Goal: Task Accomplishment & Management: Use online tool/utility

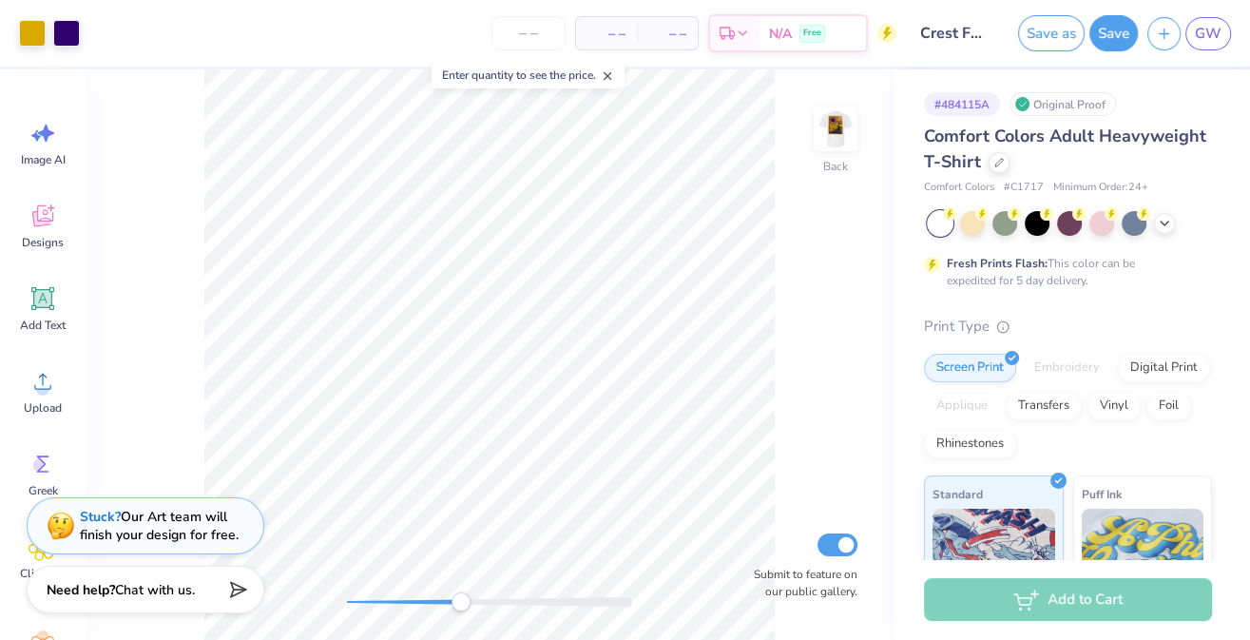
drag, startPoint x: 349, startPoint y: 606, endPoint x: 459, endPoint y: 594, distance: 110.9
click at [459, 594] on div "Accessibility label" at bounding box center [461, 601] width 19 height 19
drag, startPoint x: 464, startPoint y: 600, endPoint x: 494, endPoint y: 601, distance: 30.4
click at [486, 601] on div "Accessibility label" at bounding box center [476, 601] width 19 height 19
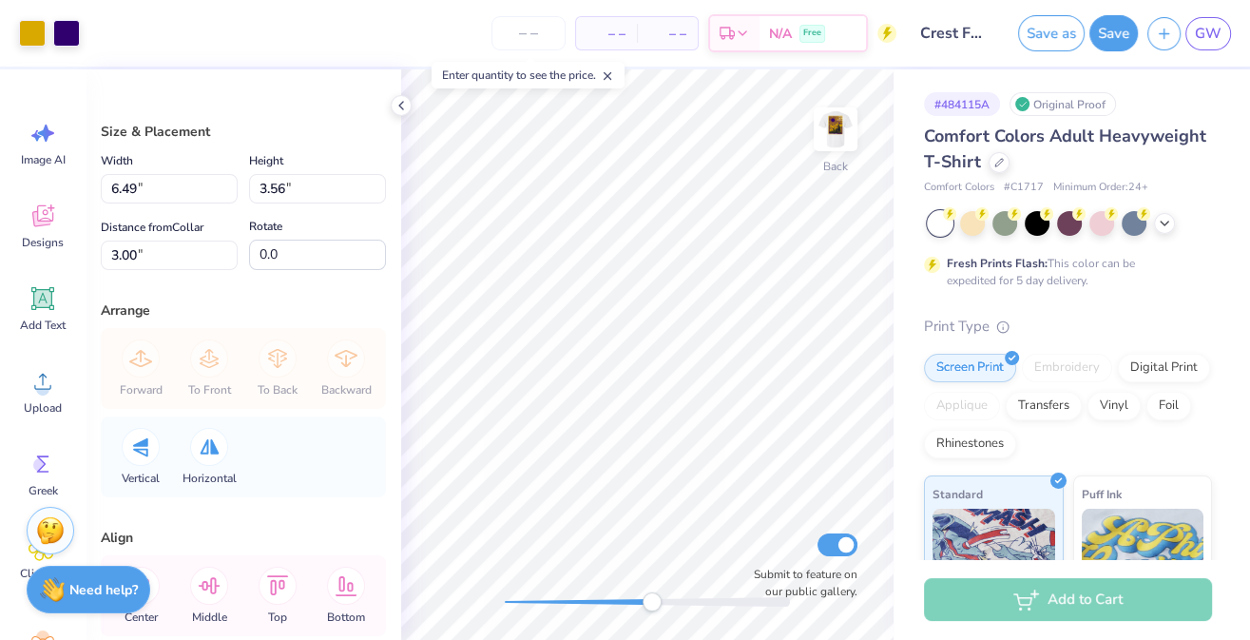
click at [347, 299] on div "Art colors – – Per Item – – Total Est. Delivery N/A Free Design Title Crest Fal…" at bounding box center [625, 320] width 1250 height 640
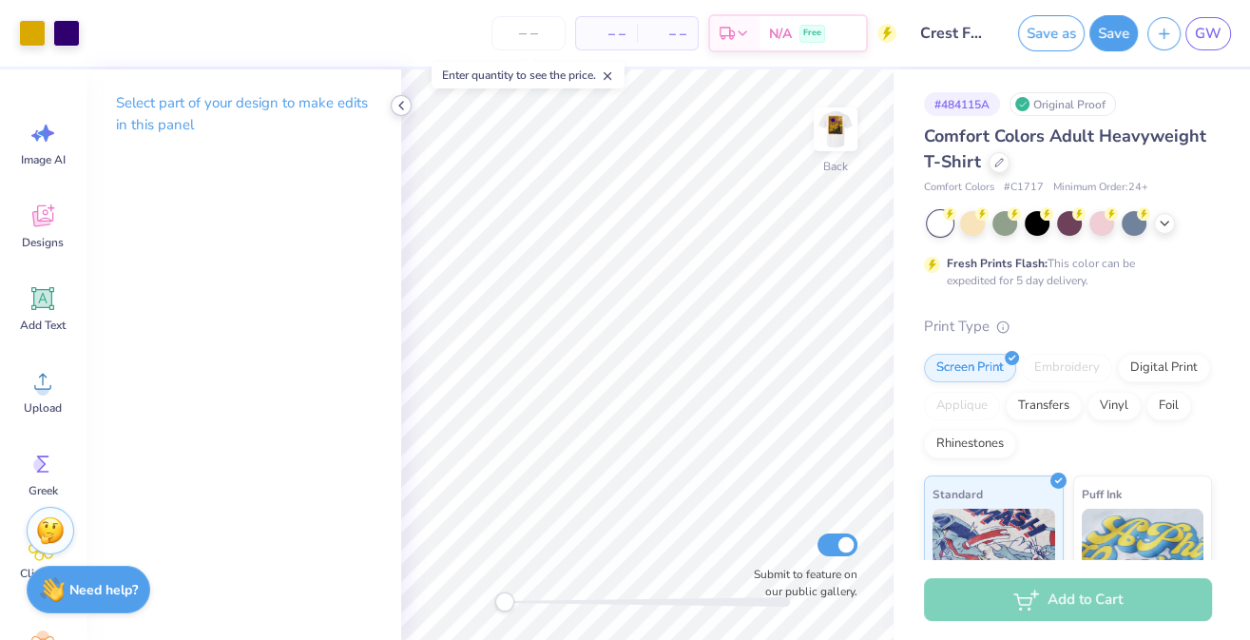
click at [401, 107] on polyline at bounding box center [401, 106] width 4 height 8
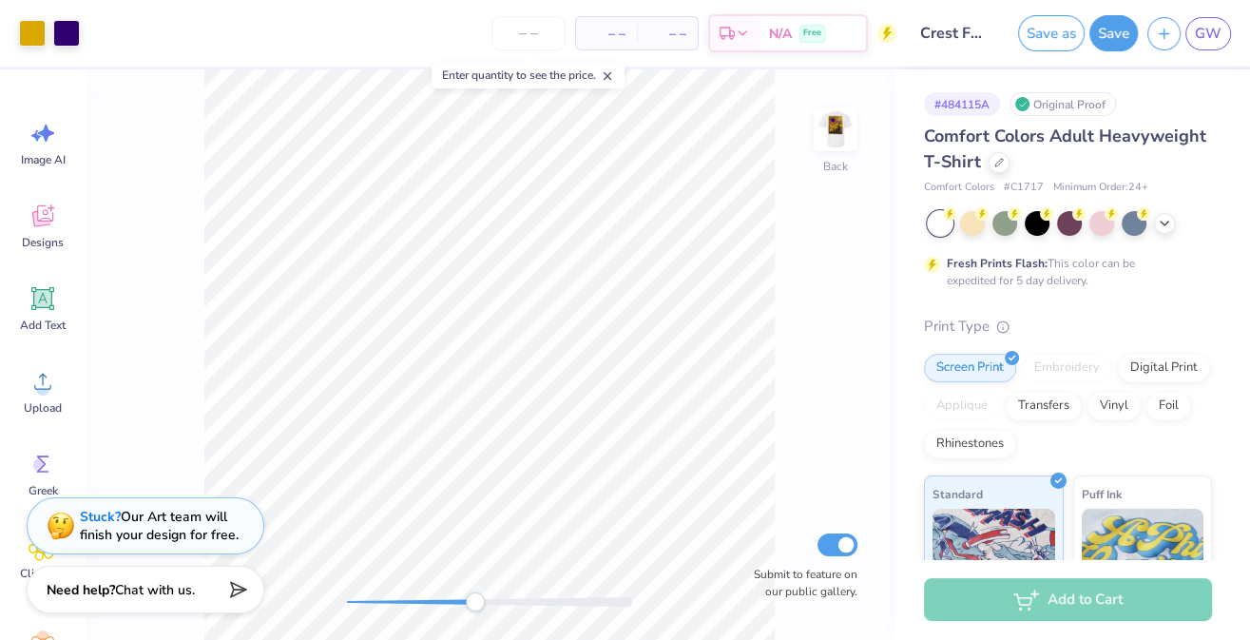
click at [475, 588] on div "Back Submit to feature on our public gallery." at bounding box center [490, 354] width 808 height 570
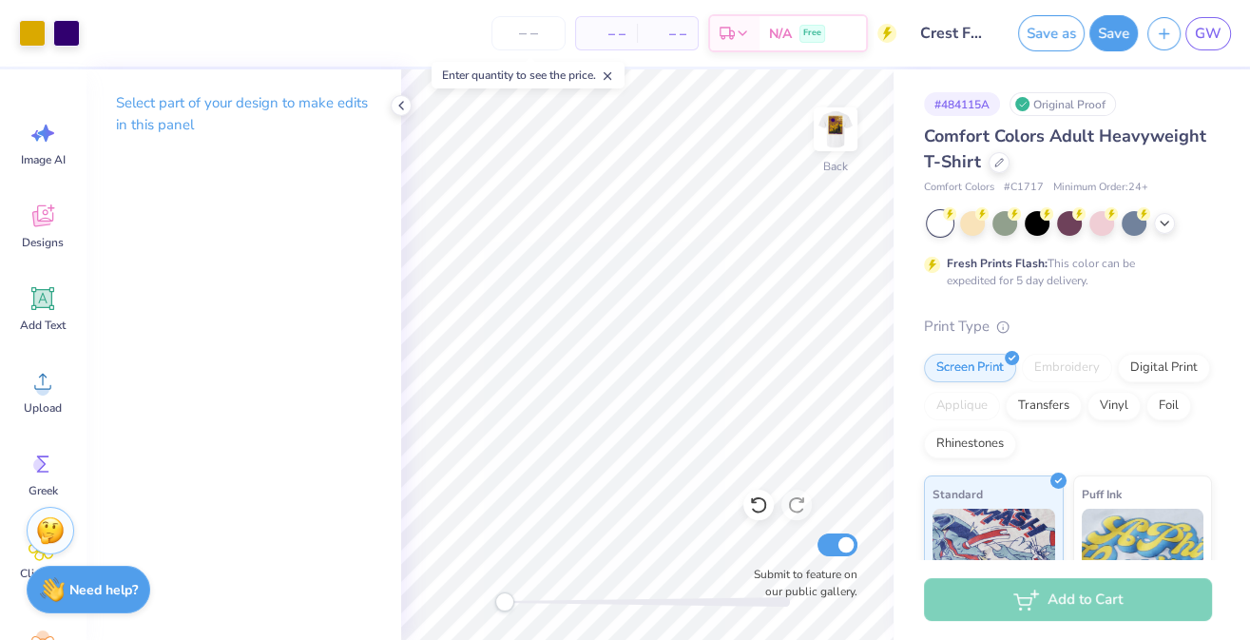
click at [388, 100] on div "Select part of your design to make edits in this panel" at bounding box center [244, 121] width 316 height 104
click at [394, 101] on icon at bounding box center [401, 105] width 15 height 15
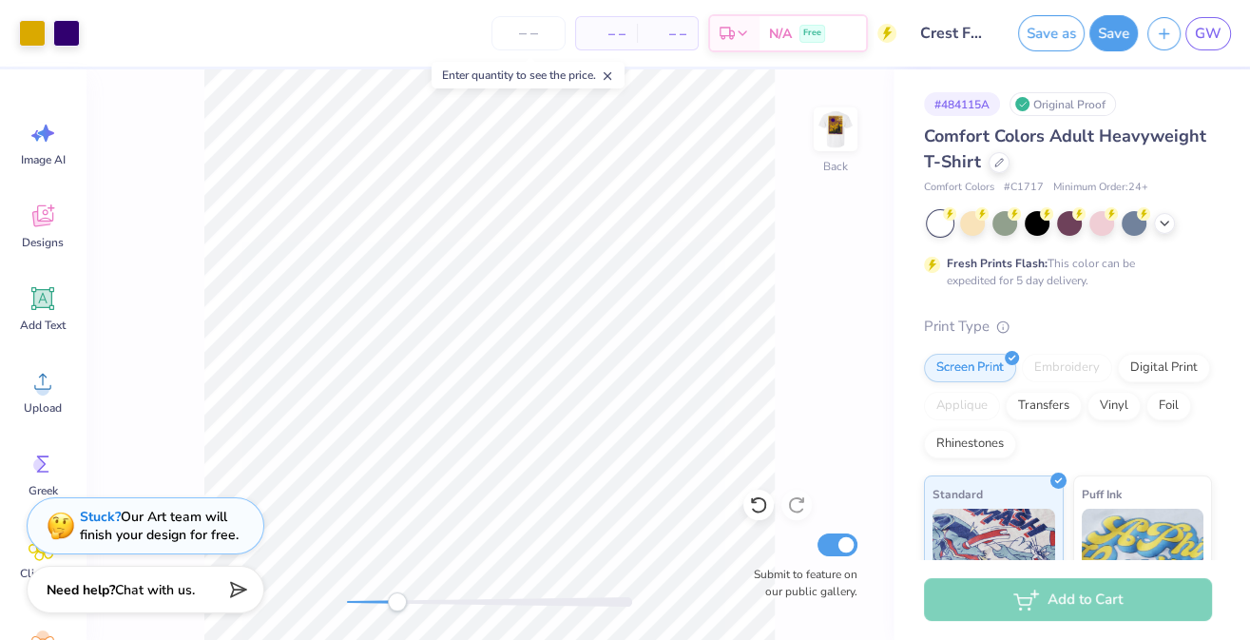
drag, startPoint x: 352, startPoint y: 597, endPoint x: 436, endPoint y: 593, distance: 84.7
click at [407, 593] on div "Accessibility label" at bounding box center [397, 601] width 19 height 19
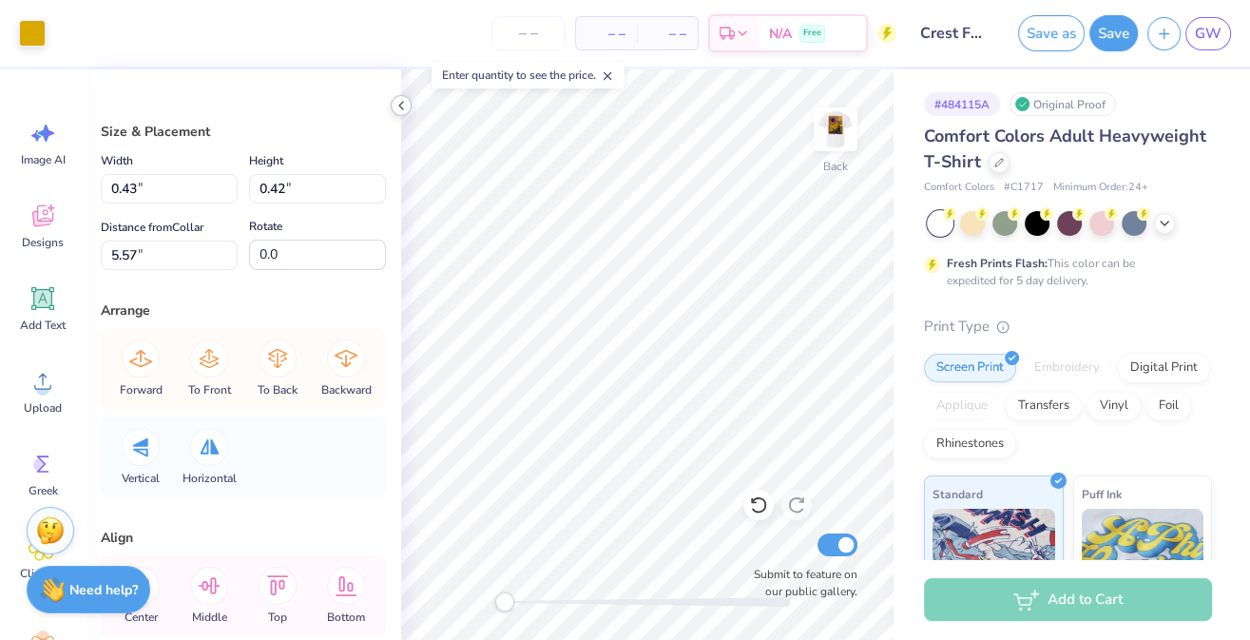
click at [396, 107] on icon at bounding box center [401, 105] width 15 height 15
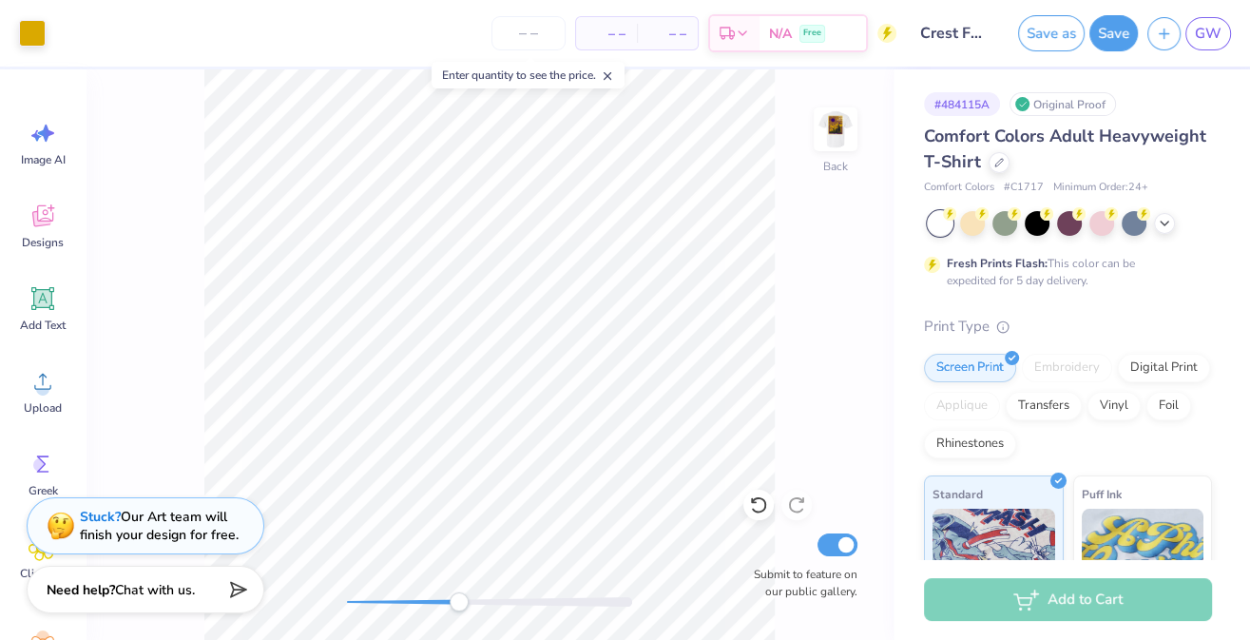
drag, startPoint x: 347, startPoint y: 601, endPoint x: 473, endPoint y: 592, distance: 126.7
click at [469, 592] on div "Accessibility label" at bounding box center [459, 601] width 19 height 19
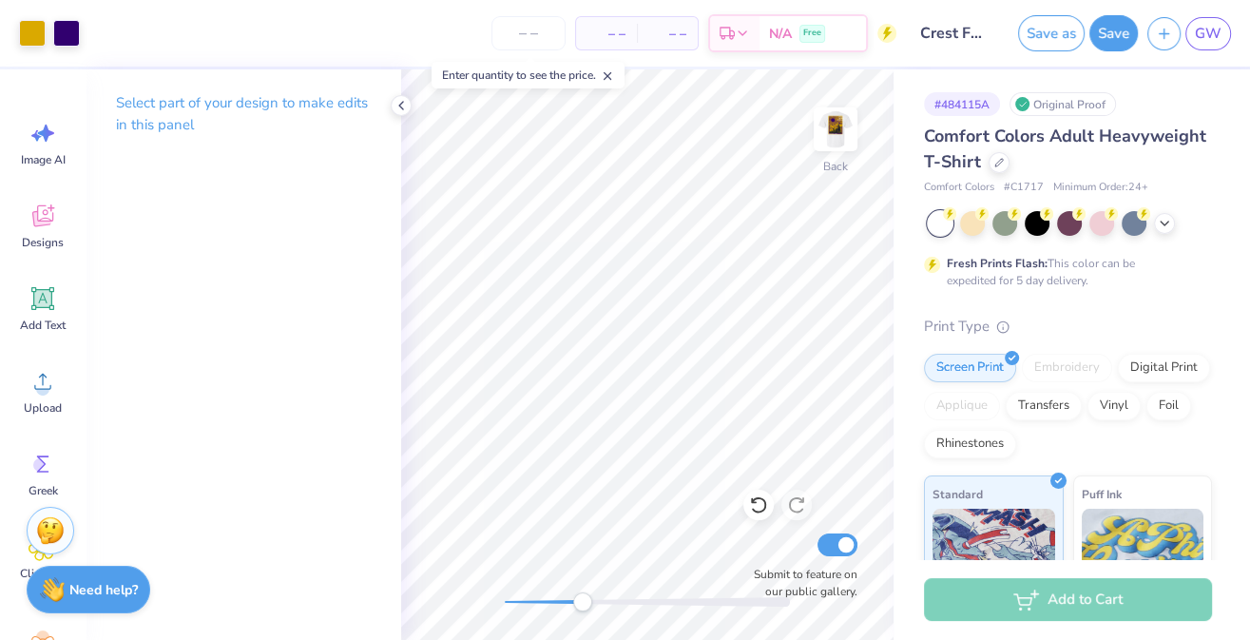
drag, startPoint x: 504, startPoint y: 603, endPoint x: 606, endPoint y: 598, distance: 101.8
click at [592, 598] on div "Accessibility label" at bounding box center [582, 601] width 19 height 19
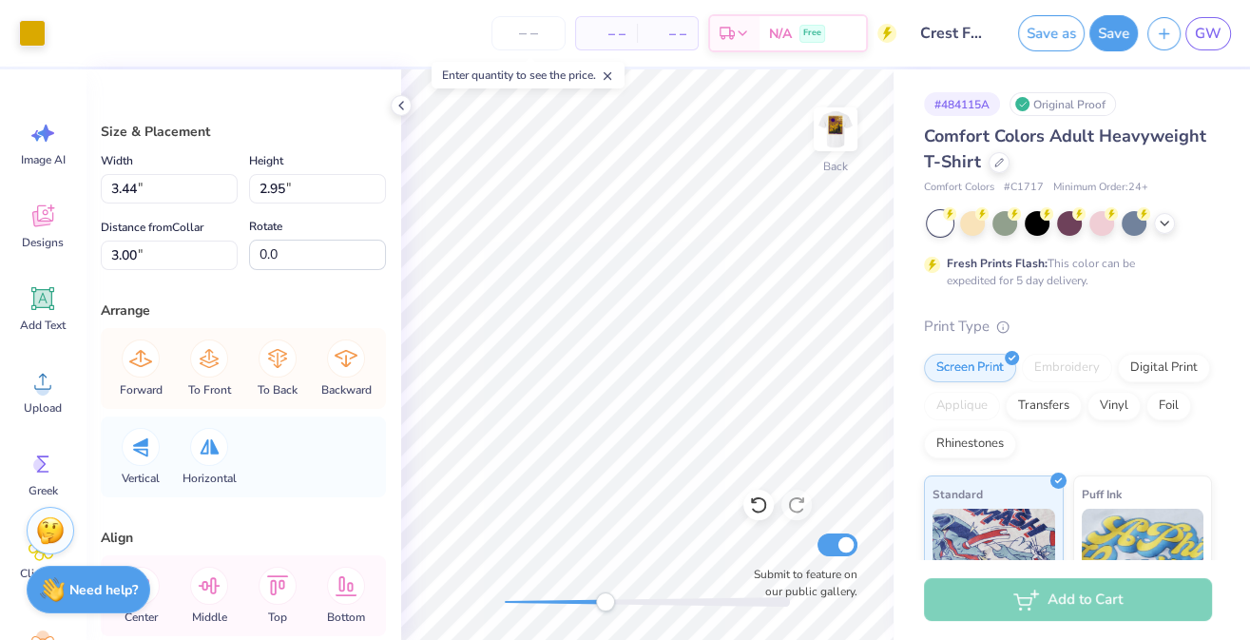
type input "0.33"
type input "0.47"
type input "5.97"
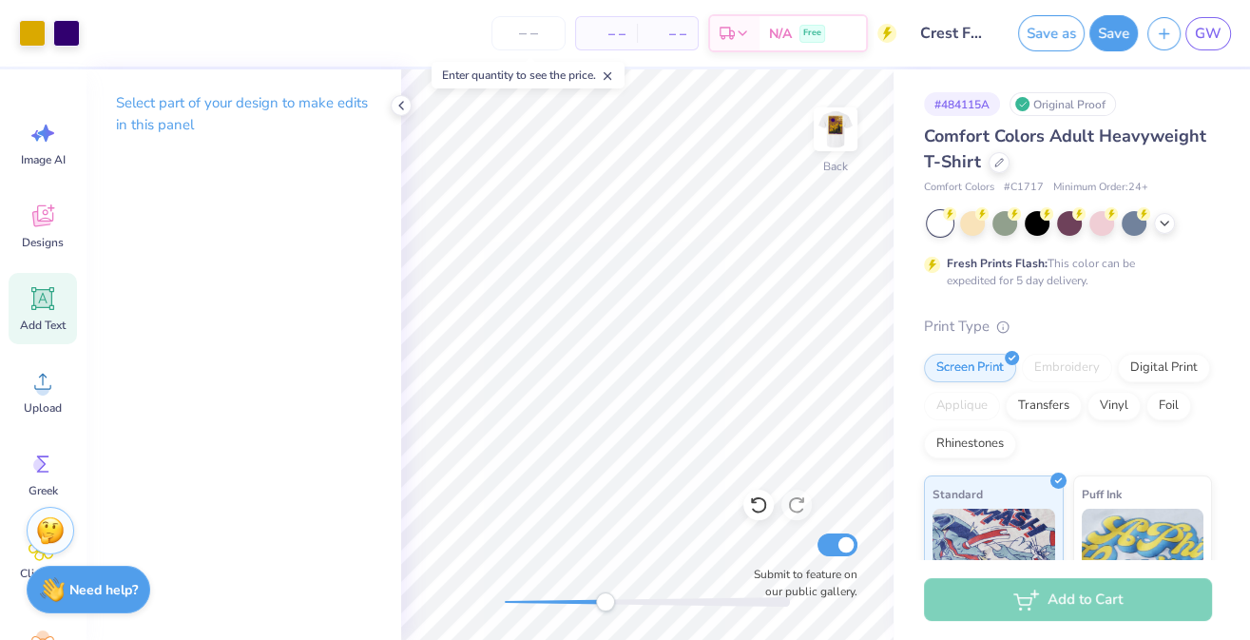
click at [39, 301] on icon at bounding box center [43, 299] width 18 height 18
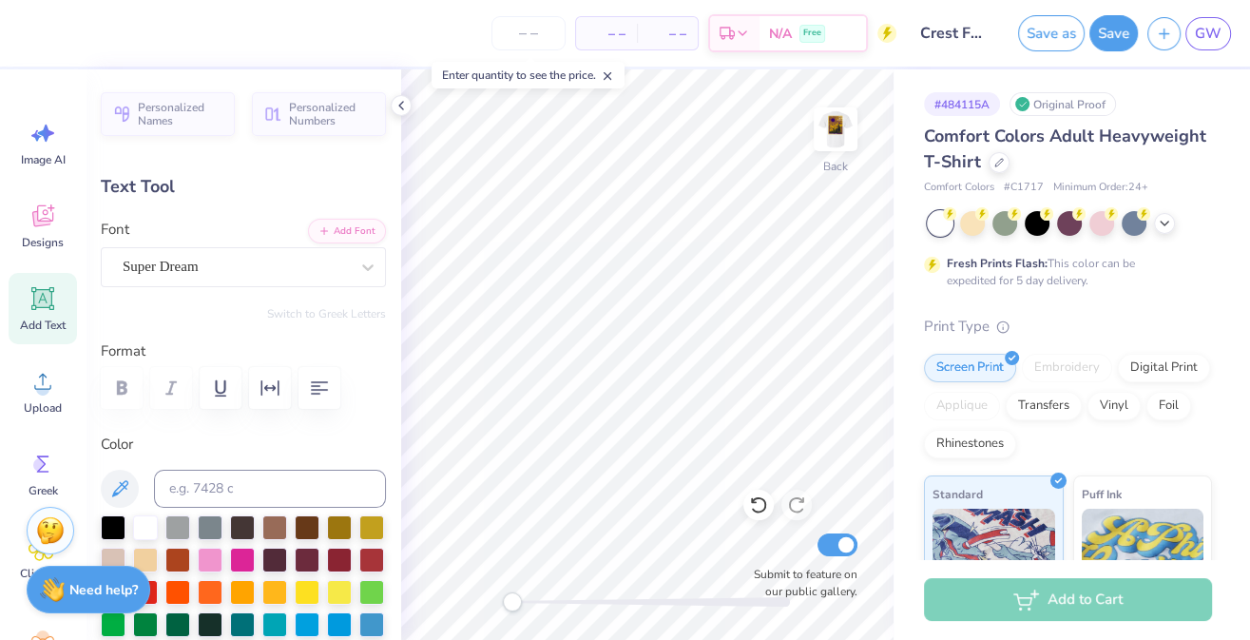
drag, startPoint x: 607, startPoint y: 597, endPoint x: 509, endPoint y: 598, distance: 98.9
click at [509, 598] on div "Accessibility label" at bounding box center [512, 601] width 19 height 19
type textarea "I"
click at [214, 263] on div "Super Dream" at bounding box center [236, 266] width 230 height 29
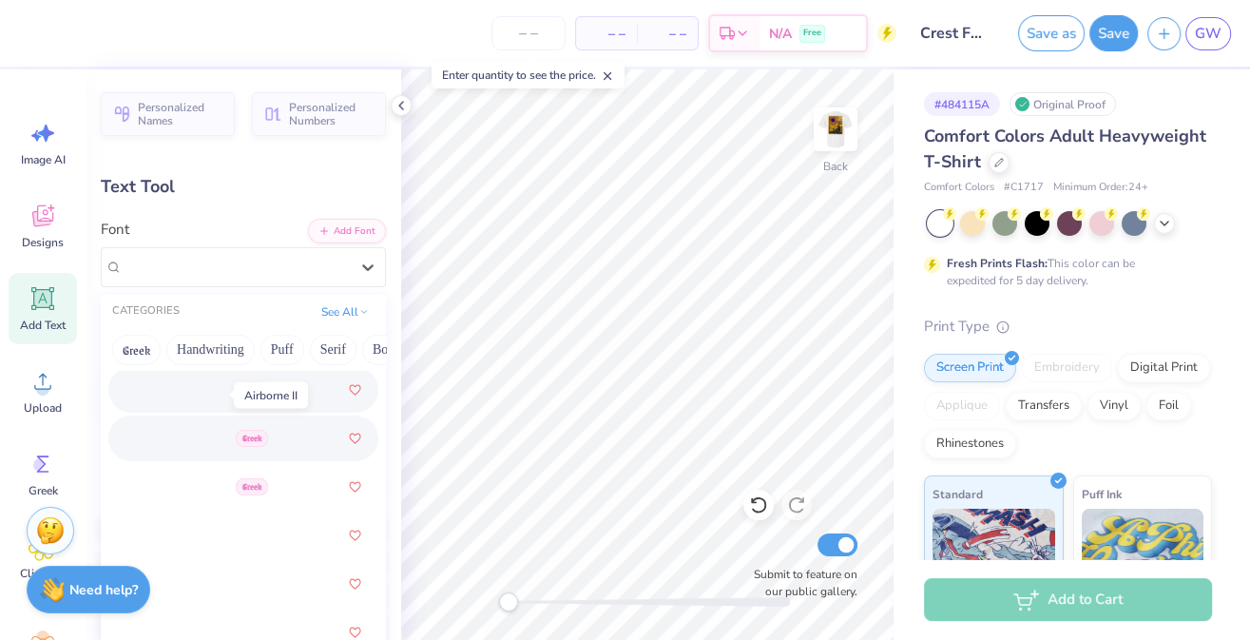
scroll to position [603, 0]
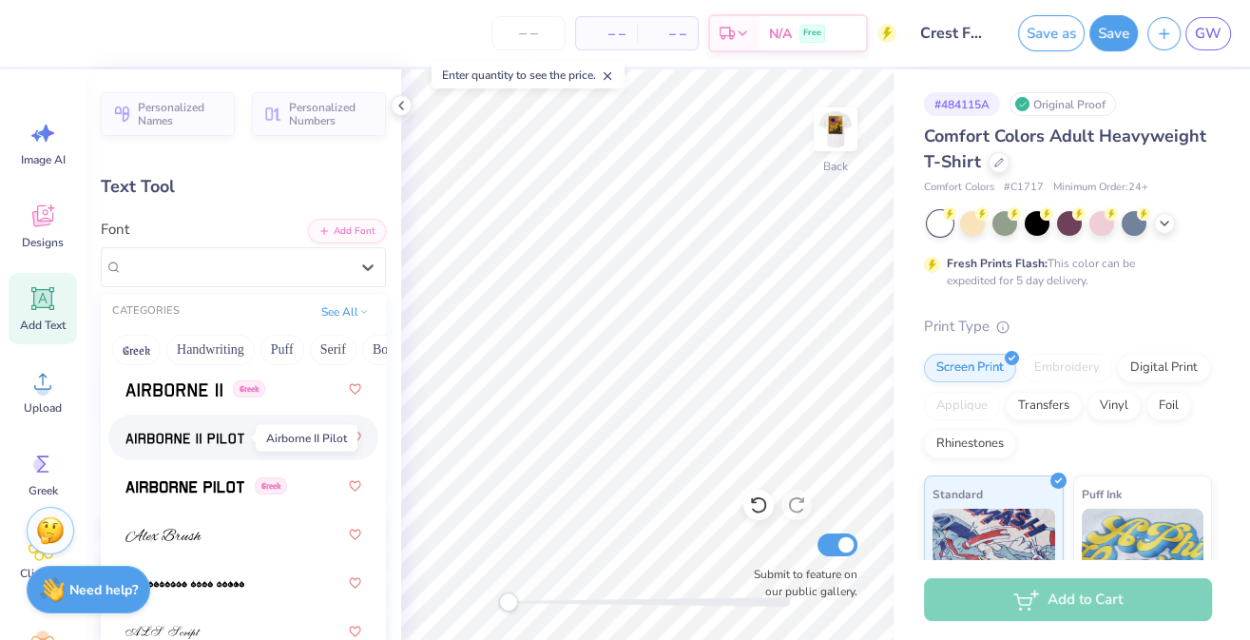
click at [208, 432] on img at bounding box center [184, 438] width 119 height 13
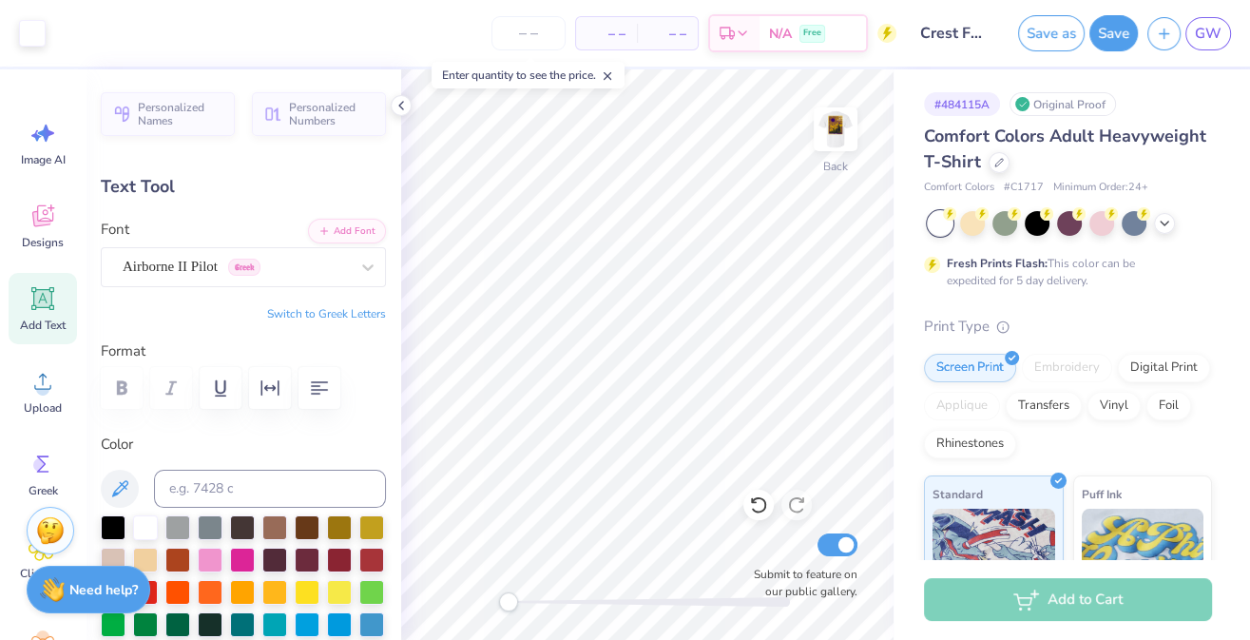
type input "0.26"
type input "1.69"
type input "11.65"
click at [233, 482] on input at bounding box center [270, 489] width 232 height 38
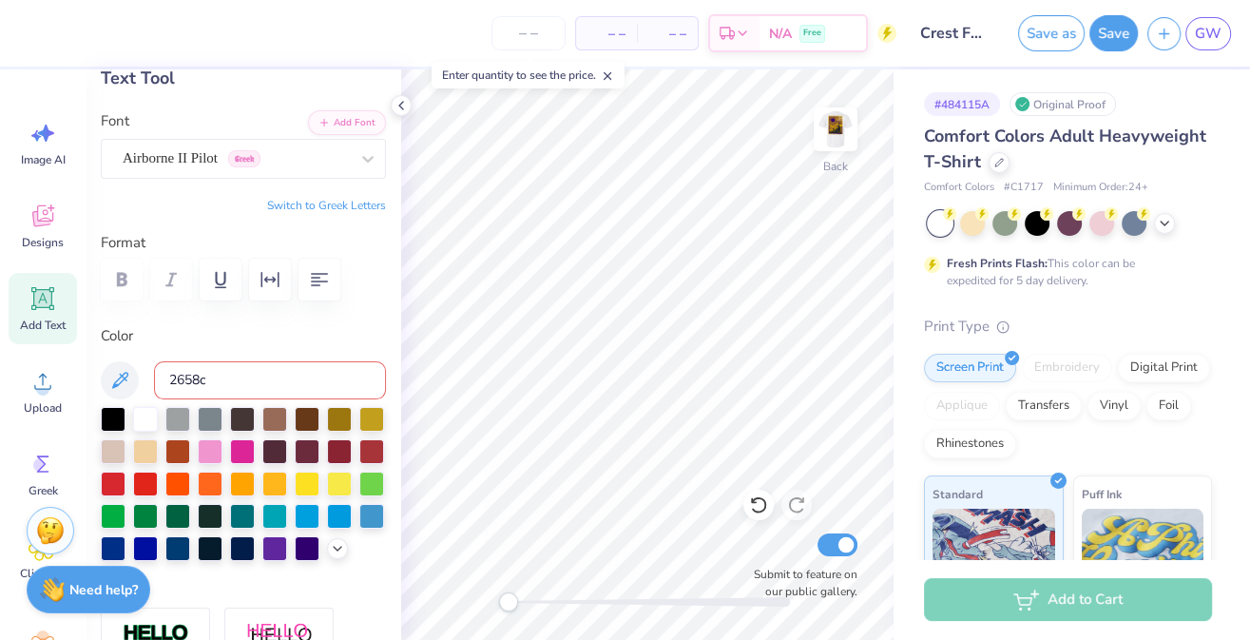
scroll to position [194, 0]
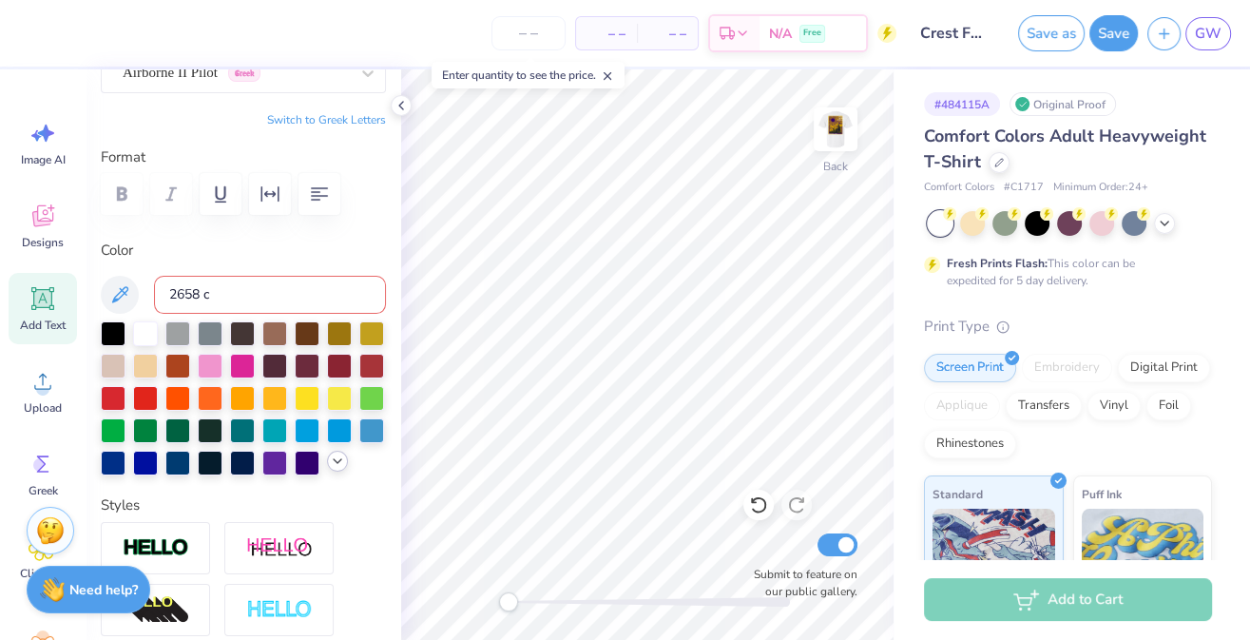
type input "2658 c"
click at [343, 468] on icon at bounding box center [337, 460] width 15 height 15
click at [120, 293] on icon at bounding box center [119, 294] width 23 height 23
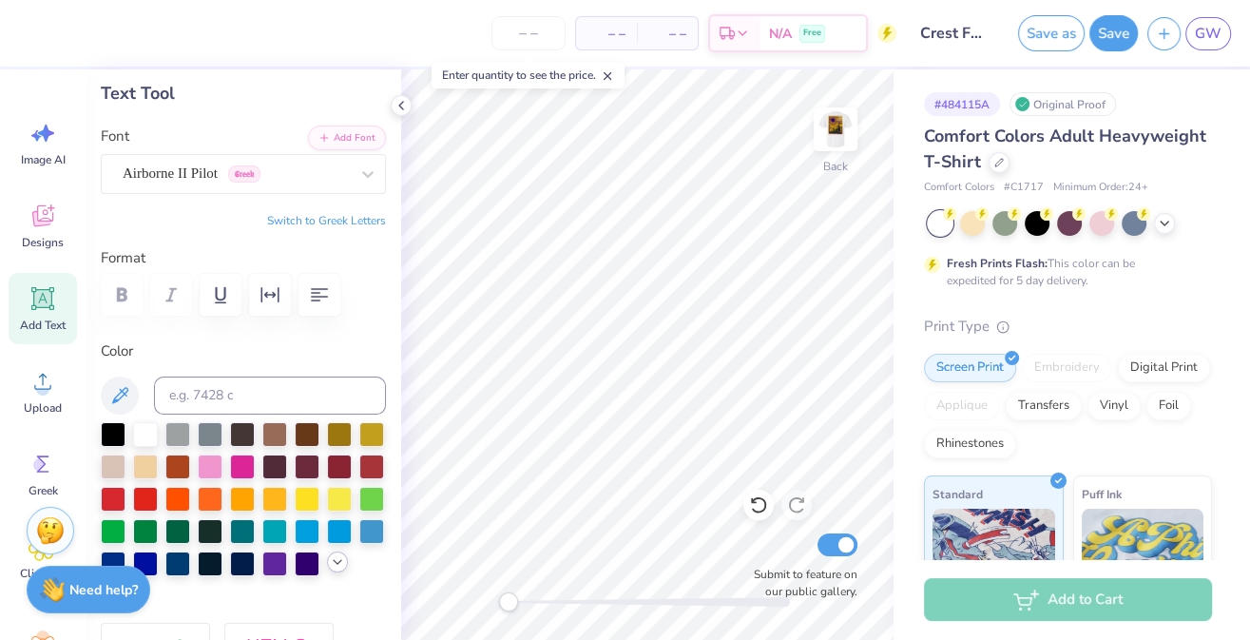
scroll to position [211, 0]
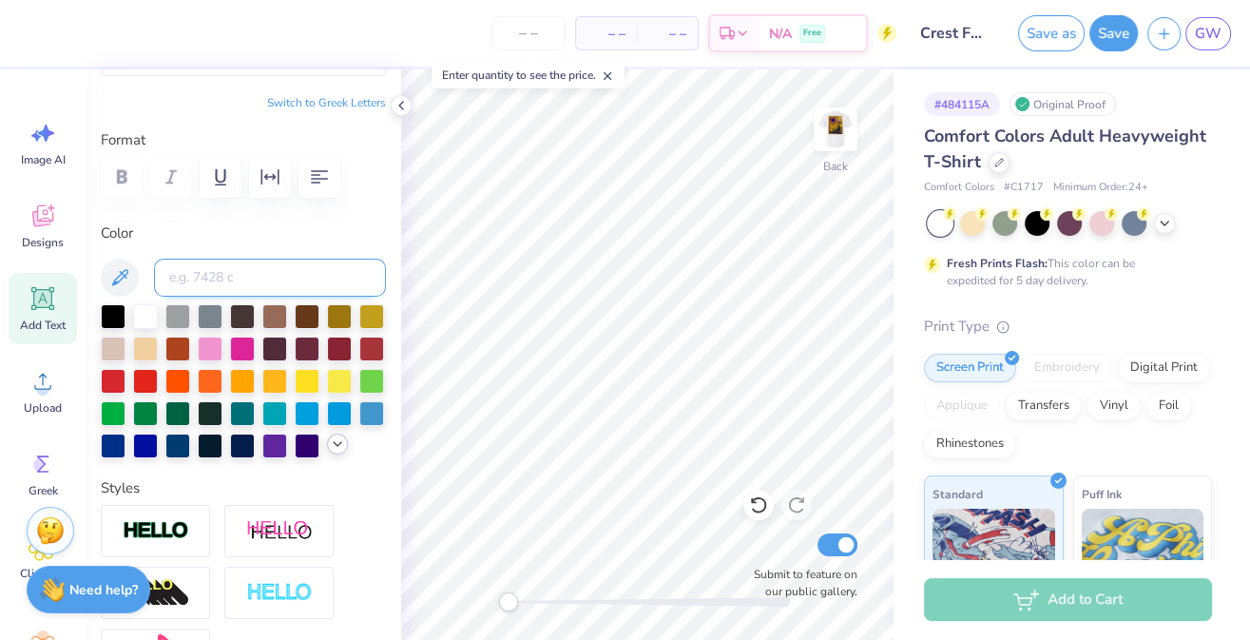
click at [272, 285] on input at bounding box center [270, 278] width 232 height 38
click at [126, 279] on icon at bounding box center [119, 277] width 23 height 23
click at [581, 589] on div "Back Submit to feature on our public gallery." at bounding box center [647, 354] width 492 height 570
drag, startPoint x: 578, startPoint y: 604, endPoint x: 560, endPoint y: 603, distance: 18.1
click at [560, 603] on div "Accessibility label" at bounding box center [564, 601] width 19 height 19
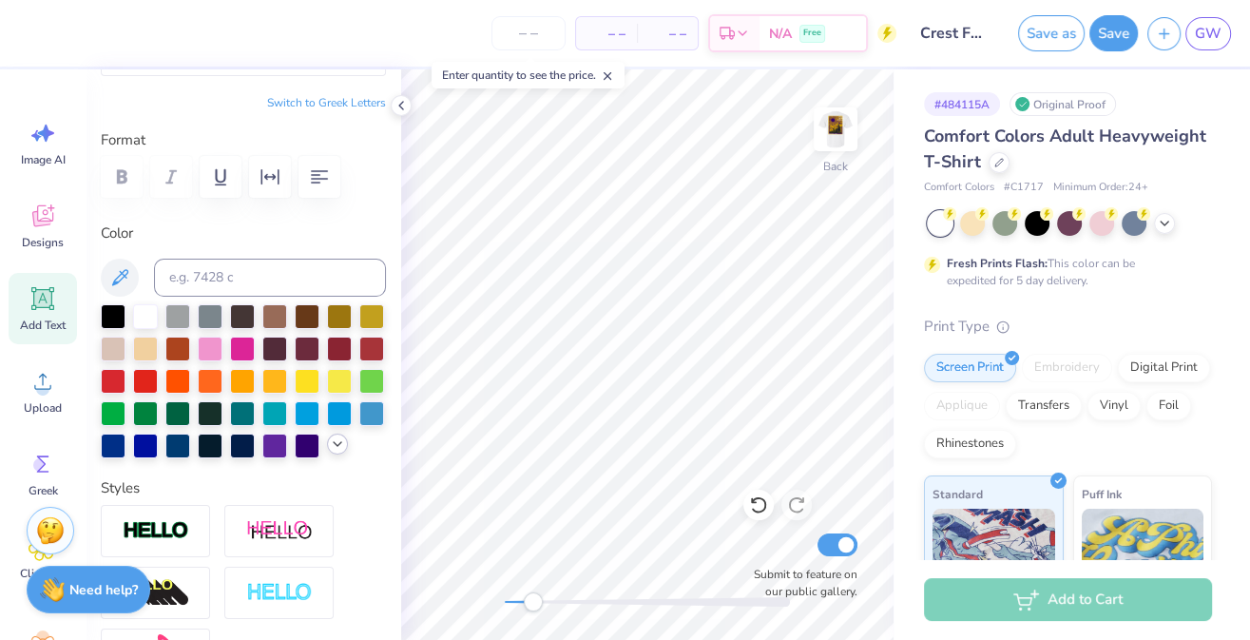
drag, startPoint x: 561, startPoint y: 595, endPoint x: 532, endPoint y: 594, distance: 28.5
click at [532, 594] on div "Accessibility label" at bounding box center [533, 601] width 19 height 19
drag, startPoint x: 532, startPoint y: 594, endPoint x: 596, endPoint y: 594, distance: 63.7
click at [596, 594] on div "Accessibility label" at bounding box center [595, 601] width 19 height 19
type input "0.04"
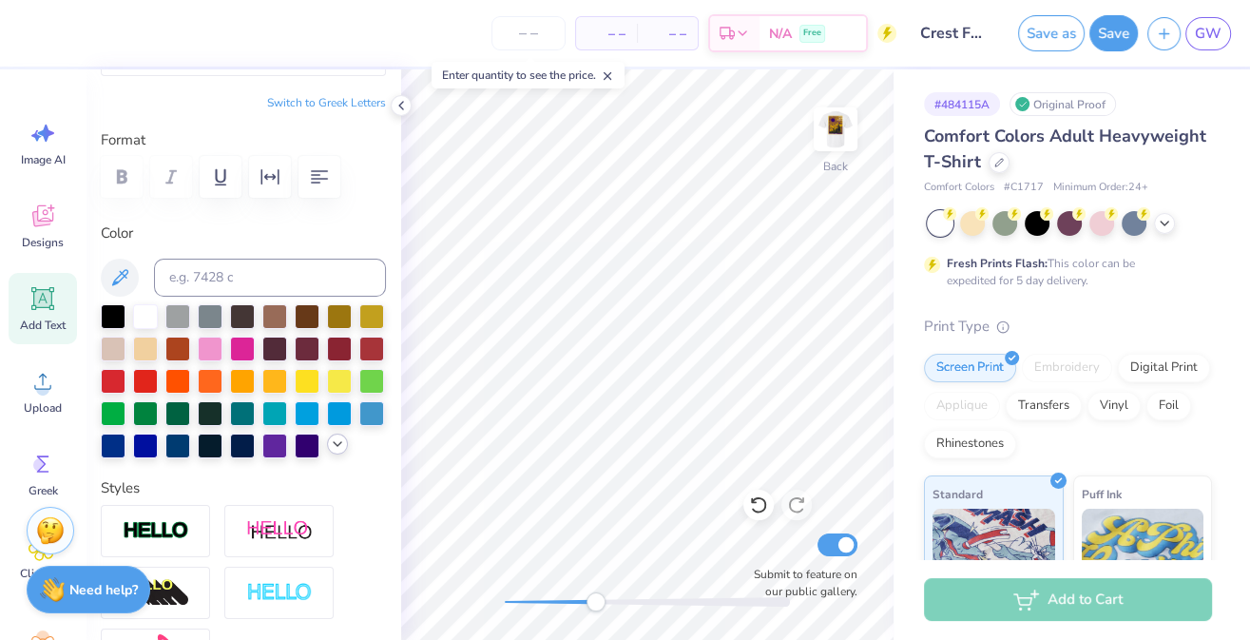
type input "0.23"
click at [716, 589] on div "Back Submit to feature on our public gallery." at bounding box center [647, 354] width 492 height 570
type input "8.01"
type input "0.07"
type input "0.45"
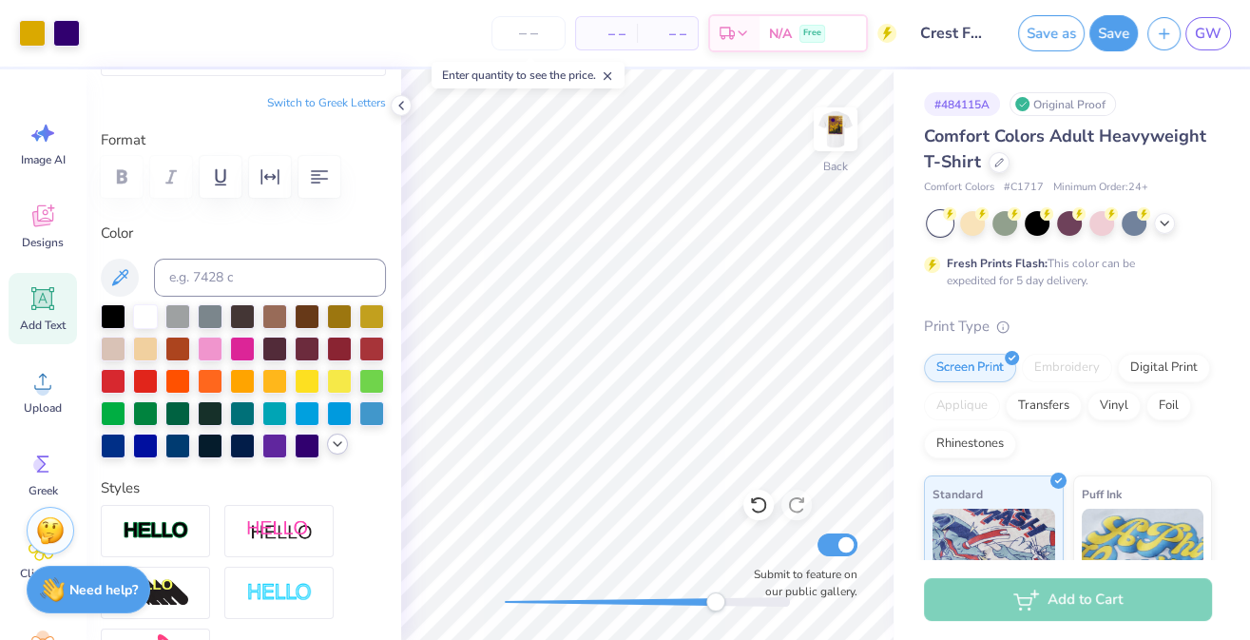
type input "5.61"
type input "0.05"
type input "0.33"
type input "6.91"
type input "0.04"
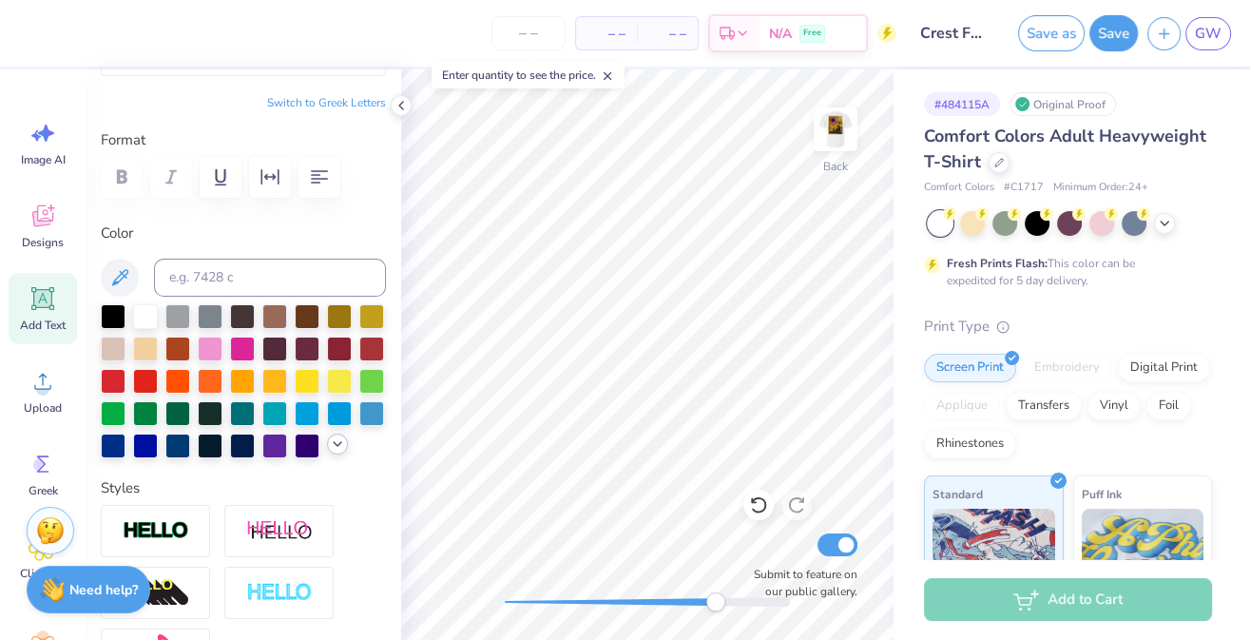
type input "0.27"
type input "5.63"
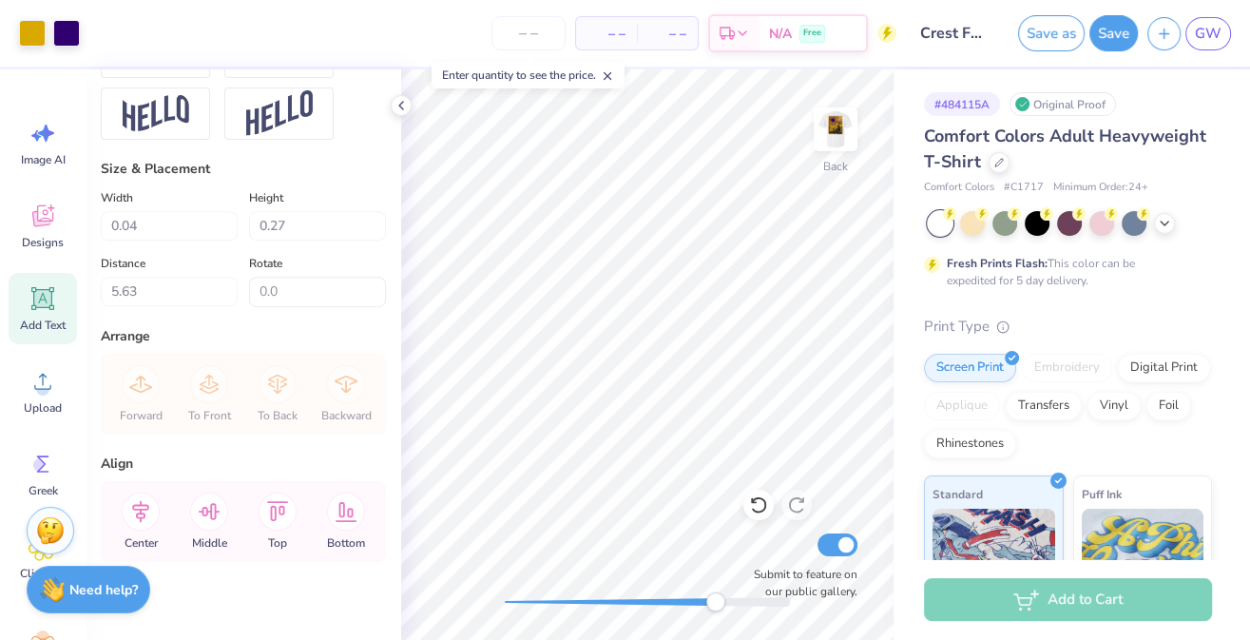
scroll to position [927, 0]
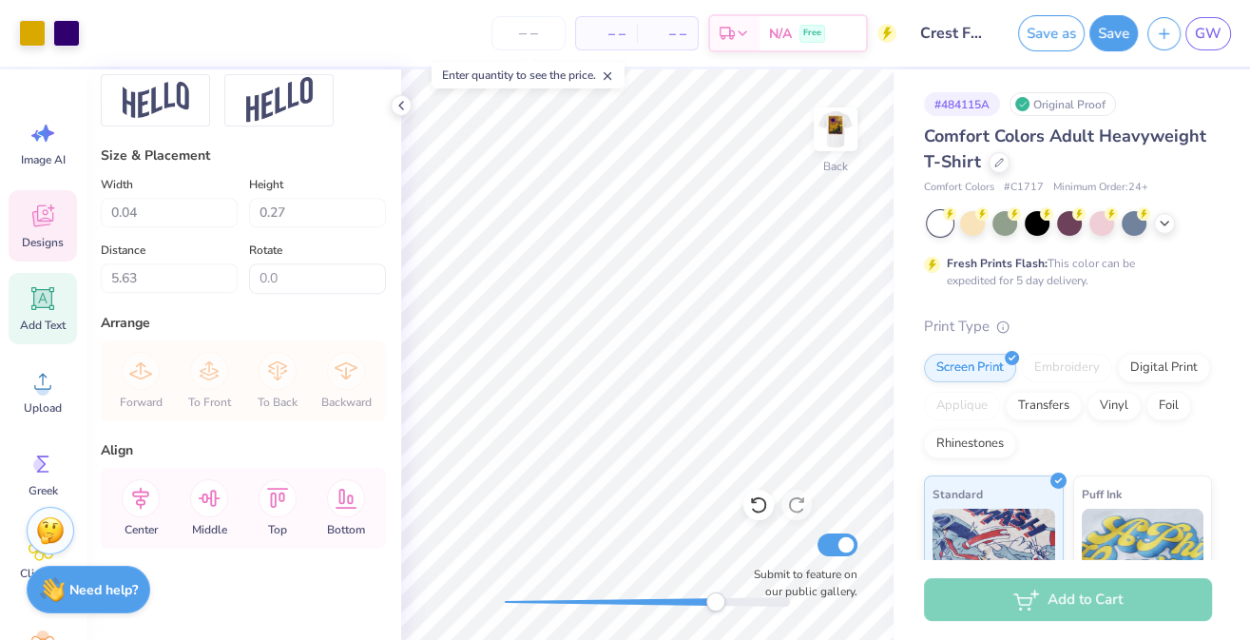
click at [32, 222] on icon at bounding box center [43, 216] width 29 height 29
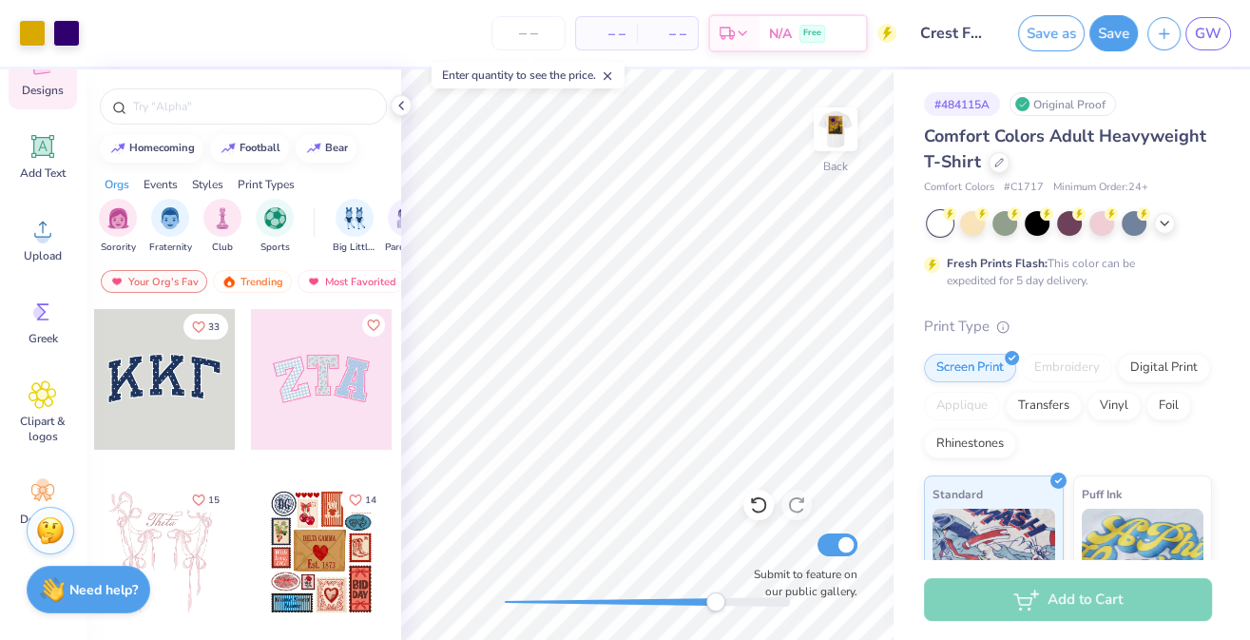
scroll to position [165, 0]
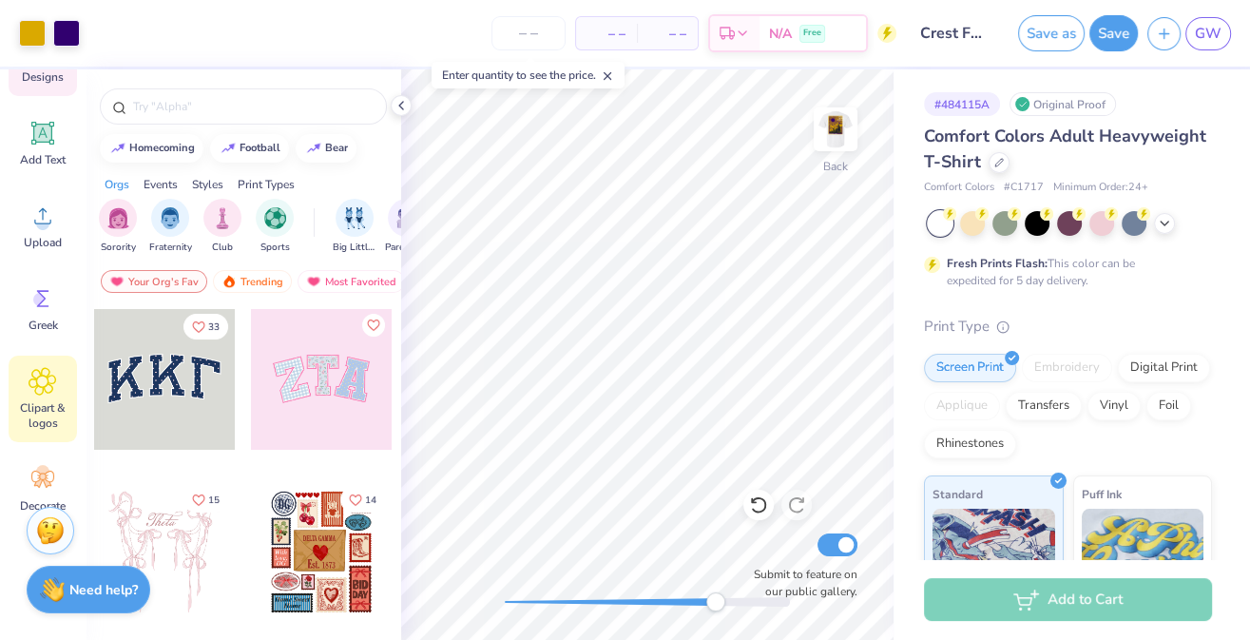
click at [50, 403] on span "Clipart & logos" at bounding box center [42, 415] width 63 height 30
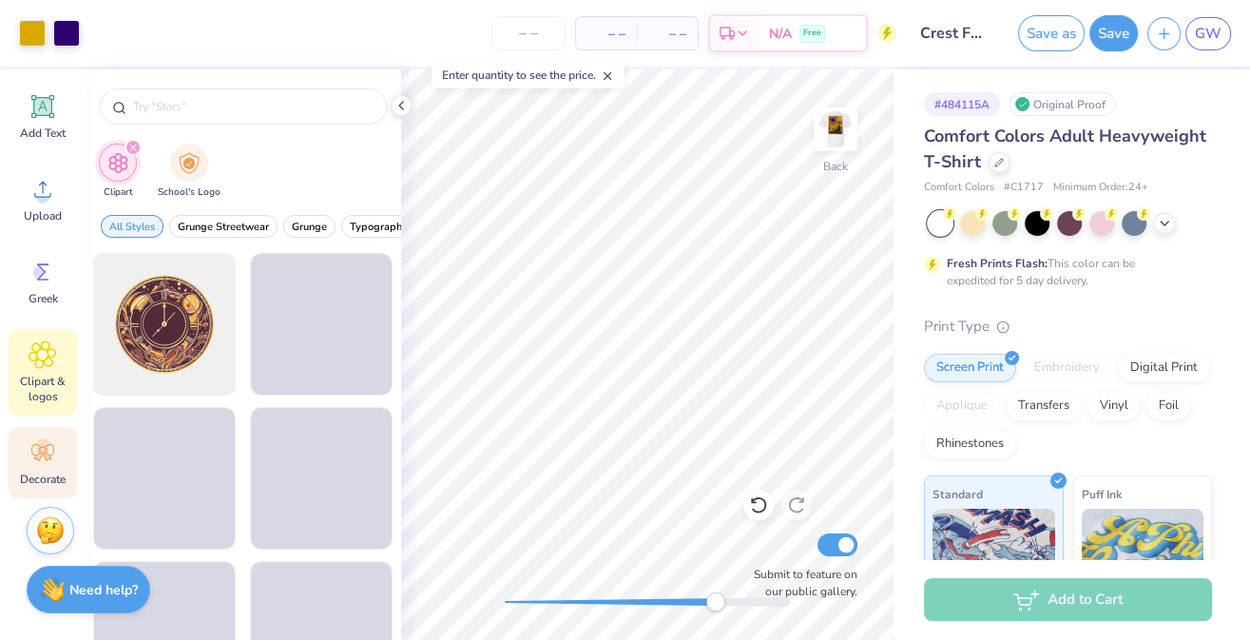
scroll to position [191, 0]
click at [37, 453] on icon at bounding box center [42, 453] width 23 height 17
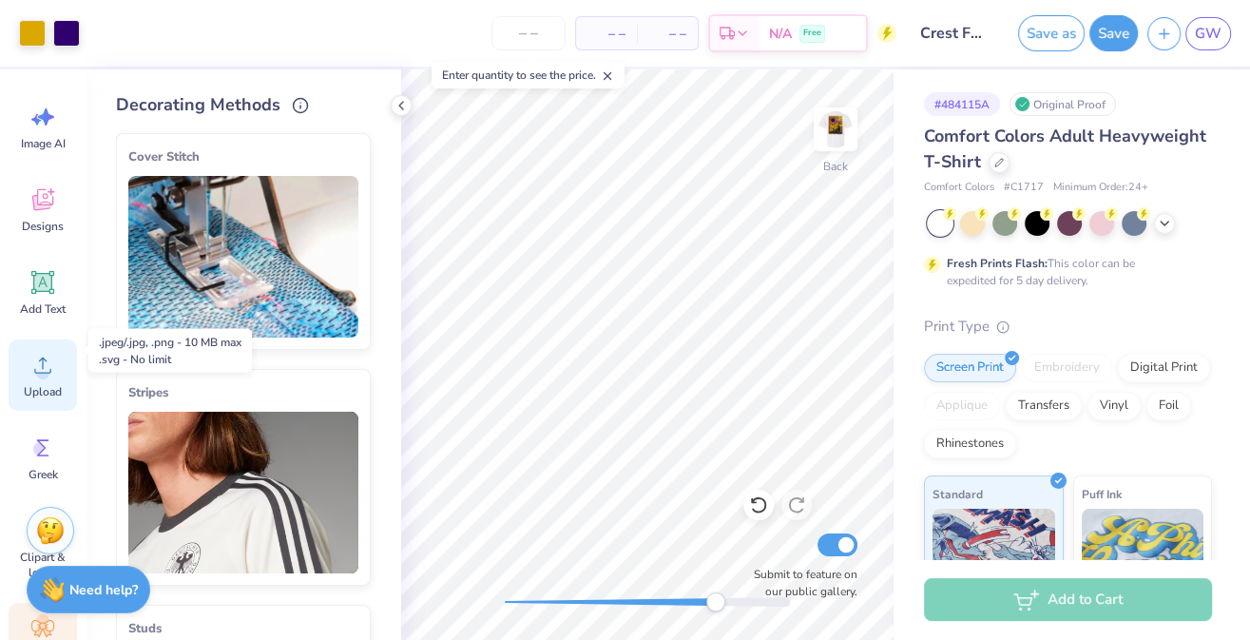
scroll to position [3, 0]
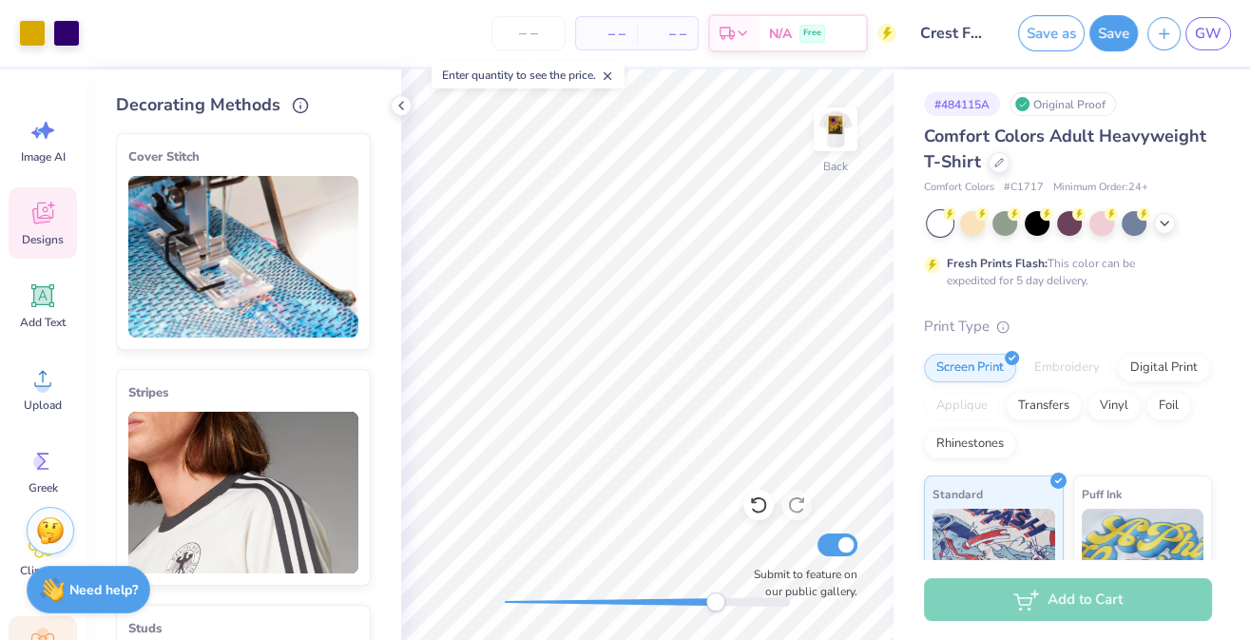
click at [46, 223] on icon at bounding box center [43, 213] width 29 height 29
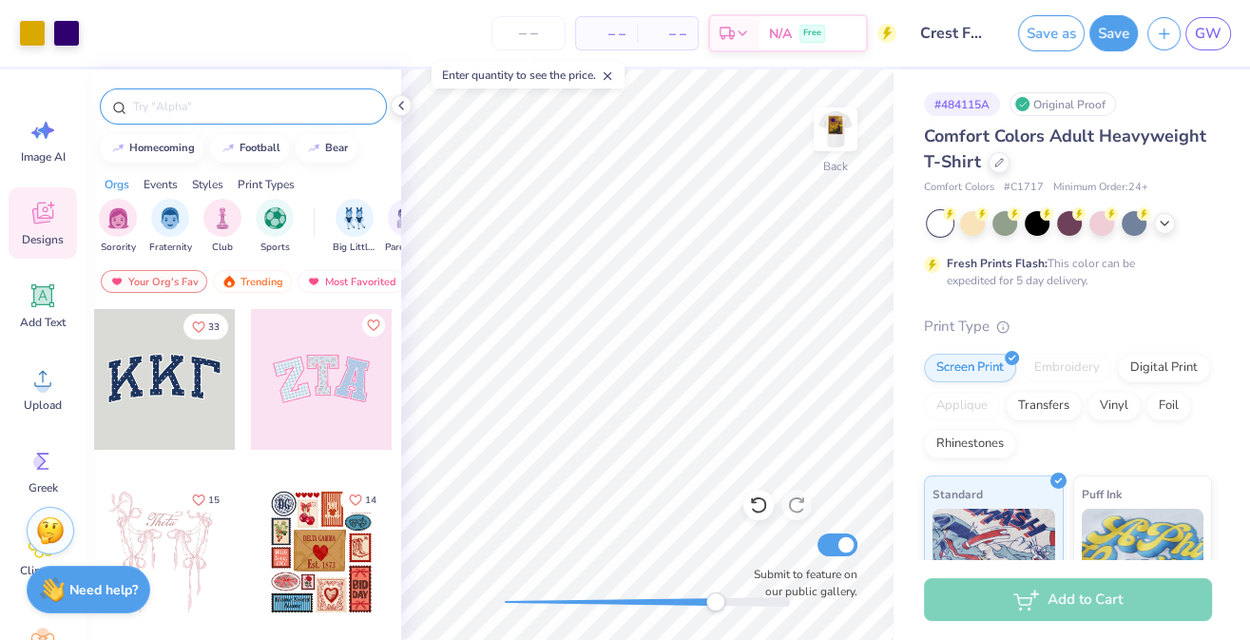
click at [176, 111] on input "text" at bounding box center [252, 106] width 243 height 19
type input "line"
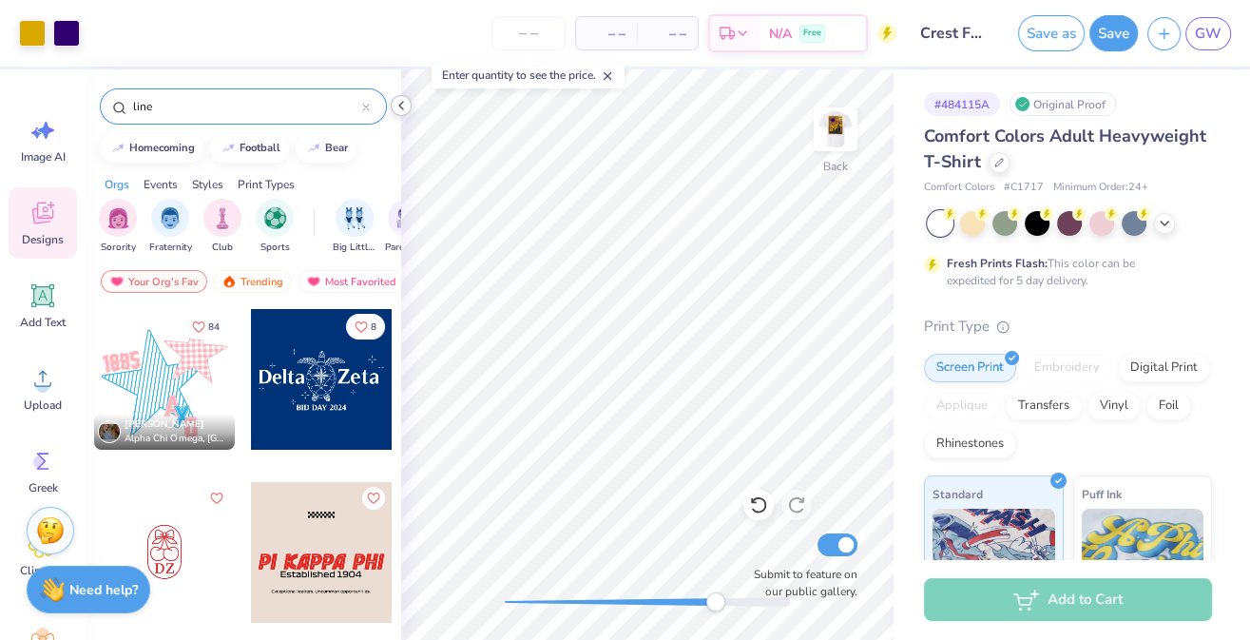
click at [400, 104] on icon at bounding box center [401, 105] width 15 height 15
